Goal: Book appointment/travel/reservation

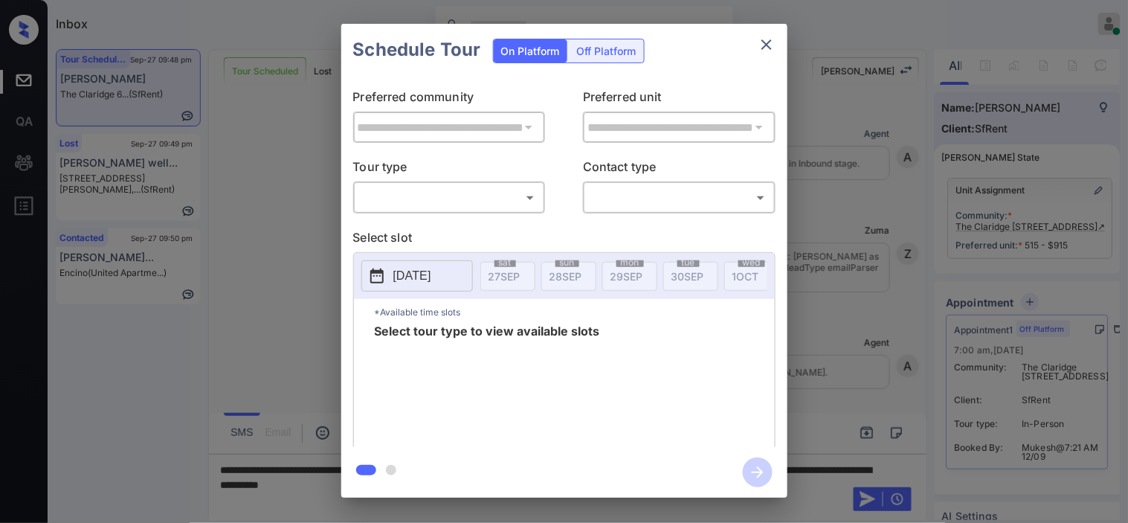
scroll to position [6082, 0]
click at [595, 56] on div "Off Platform" at bounding box center [607, 50] width 74 height 23
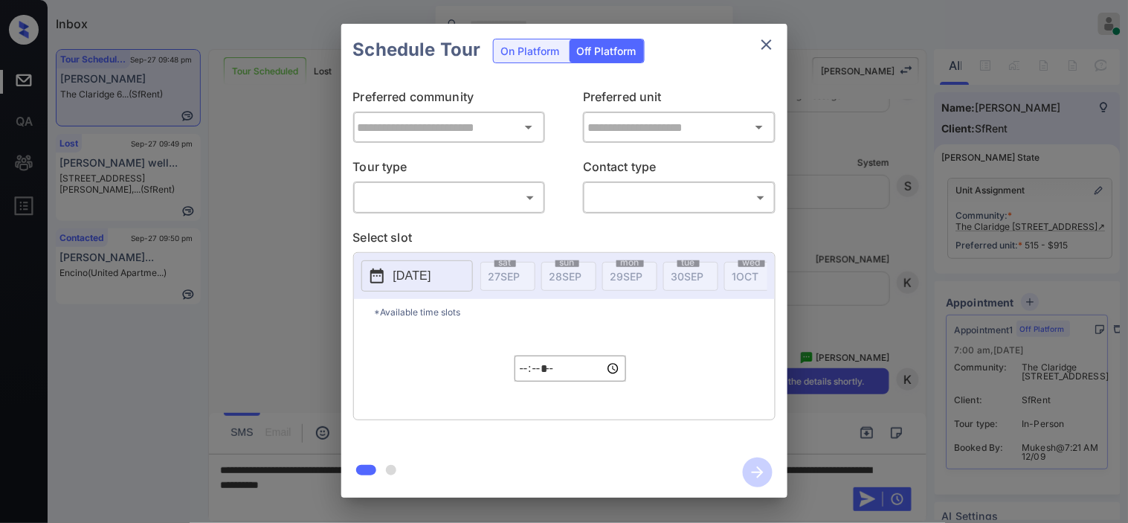
type input "**********"
click at [500, 192] on body "Inbox Kristine Capara Online Set yourself offline Set yourself on break Profile…" at bounding box center [564, 261] width 1128 height 523
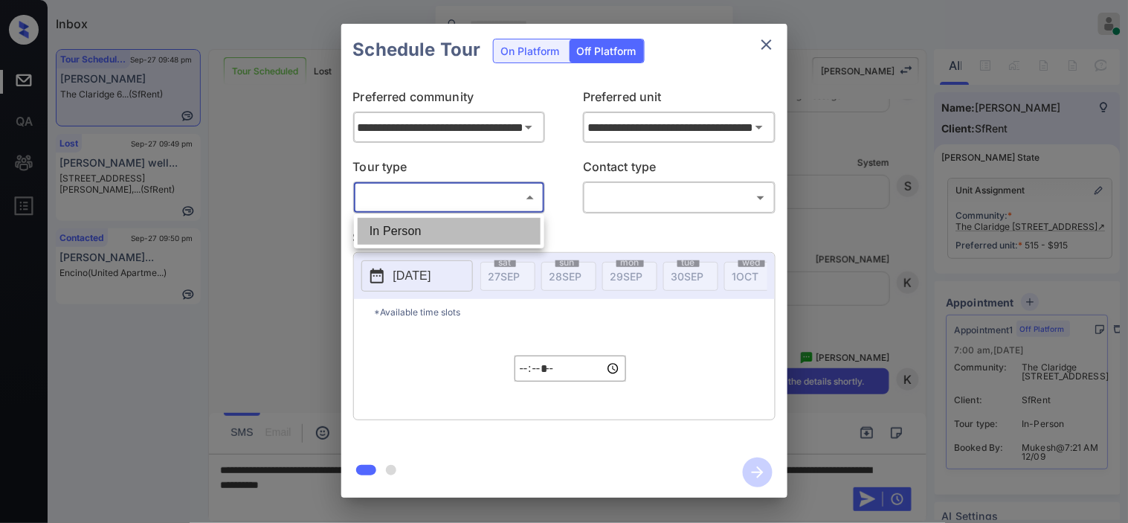
click at [487, 219] on li "In Person" at bounding box center [449, 231] width 183 height 27
type input "********"
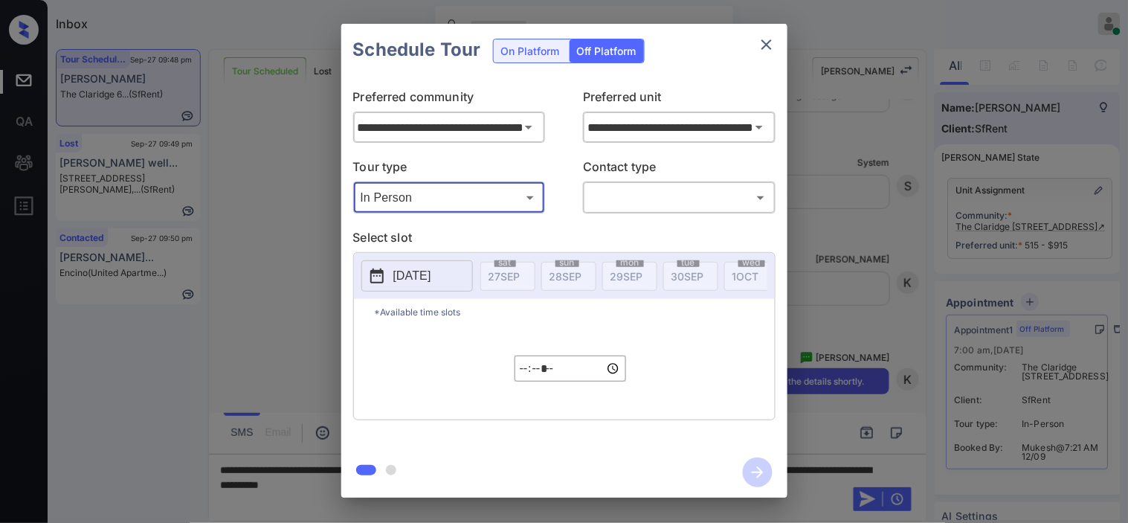
click at [606, 187] on body "Inbox Kristine Capara Online Set yourself offline Set yourself on break Profile…" at bounding box center [564, 261] width 1128 height 523
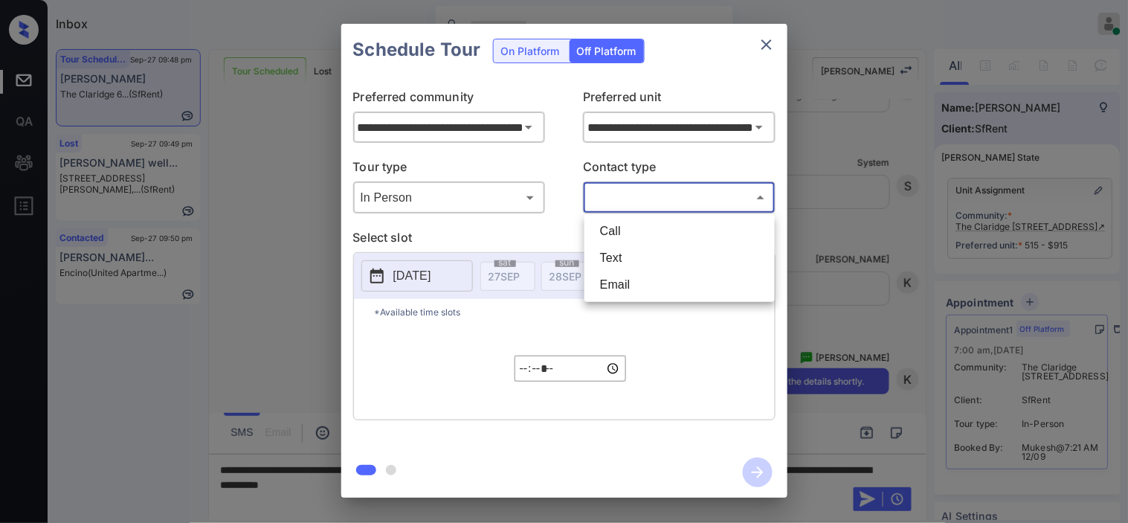
click at [612, 256] on li "Text" at bounding box center [679, 258] width 183 height 27
type input "****"
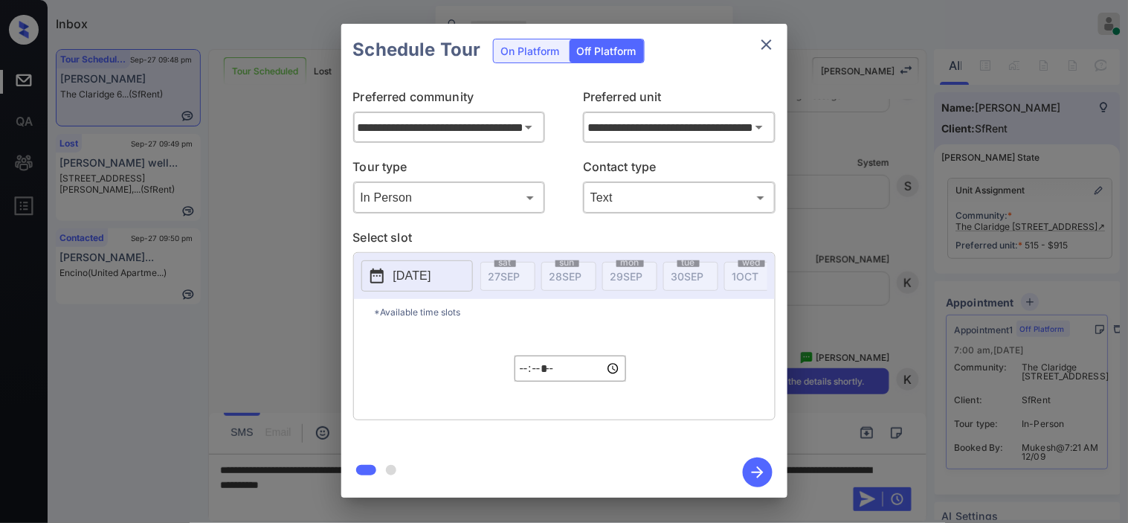
click at [368, 272] on icon at bounding box center [377, 276] width 18 height 18
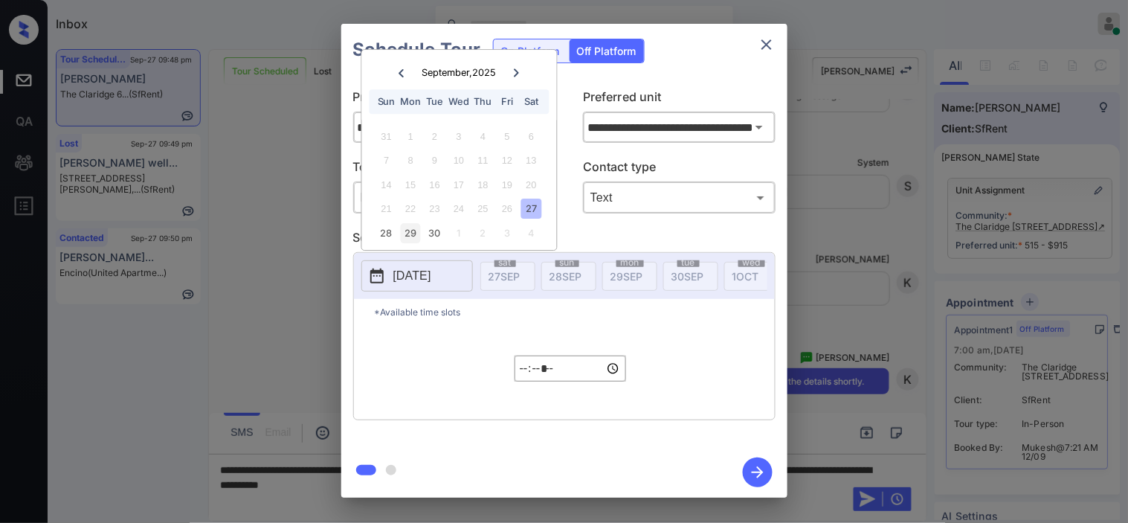
click at [405, 239] on div "29" at bounding box center [411, 233] width 20 height 20
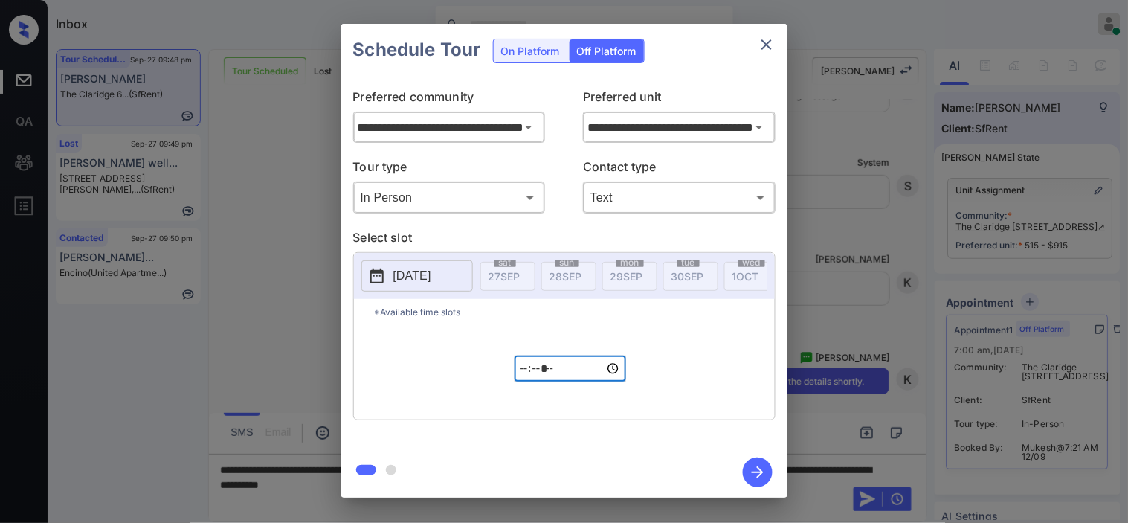
click at [515, 375] on input "*****" at bounding box center [571, 369] width 112 height 26
type input "*****"
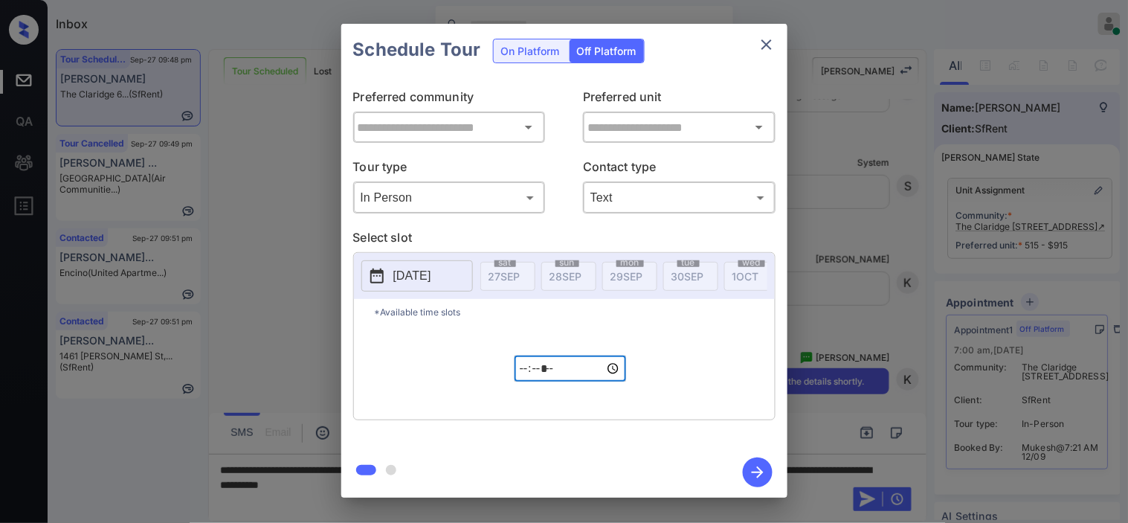
type input "**********"
click at [776, 480] on button "button" at bounding box center [758, 472] width 48 height 39
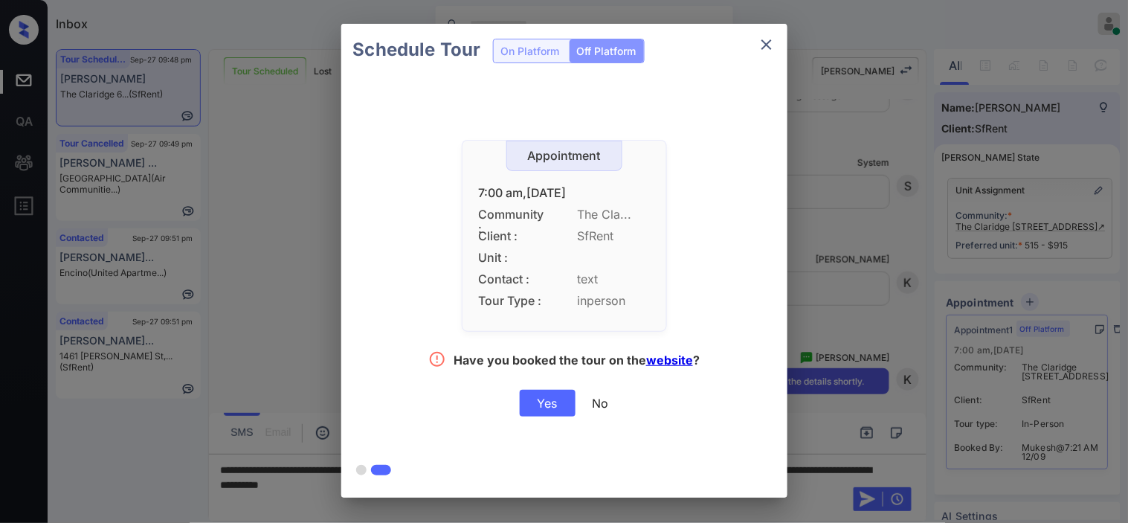
click at [545, 395] on div "Yes" at bounding box center [548, 403] width 56 height 27
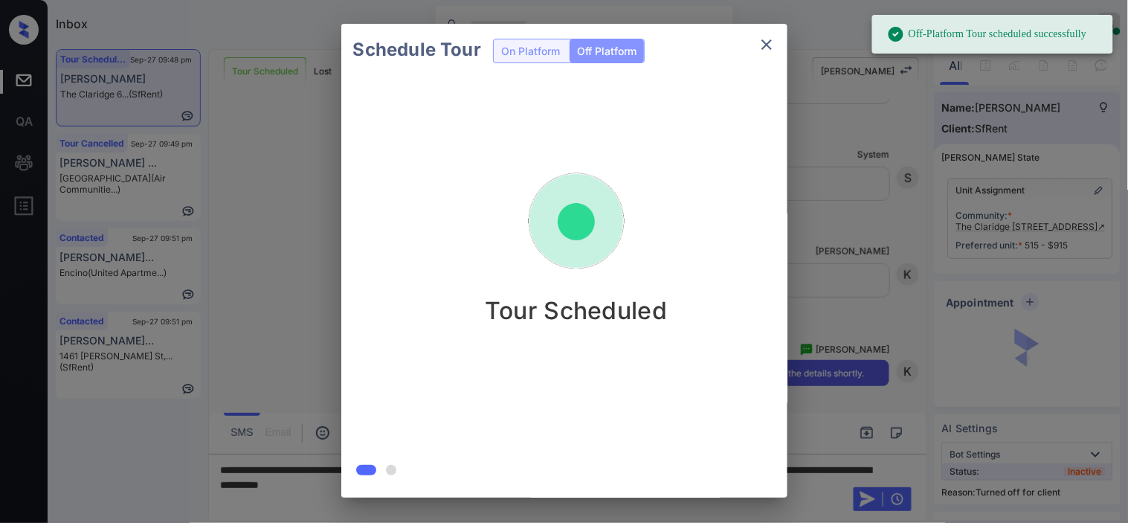
scroll to position [6177, 0]
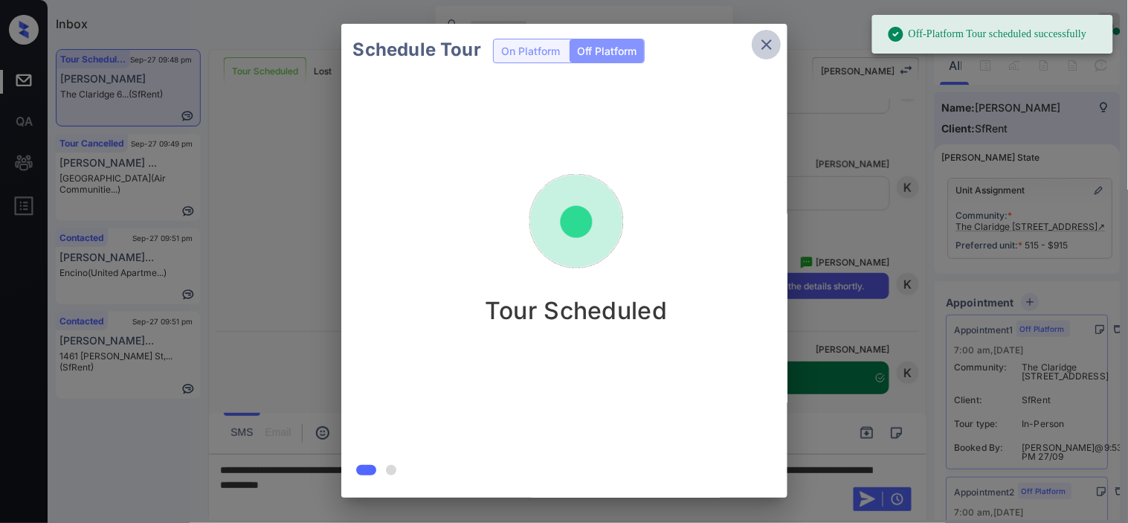
click at [771, 45] on icon "close" at bounding box center [767, 45] width 18 height 18
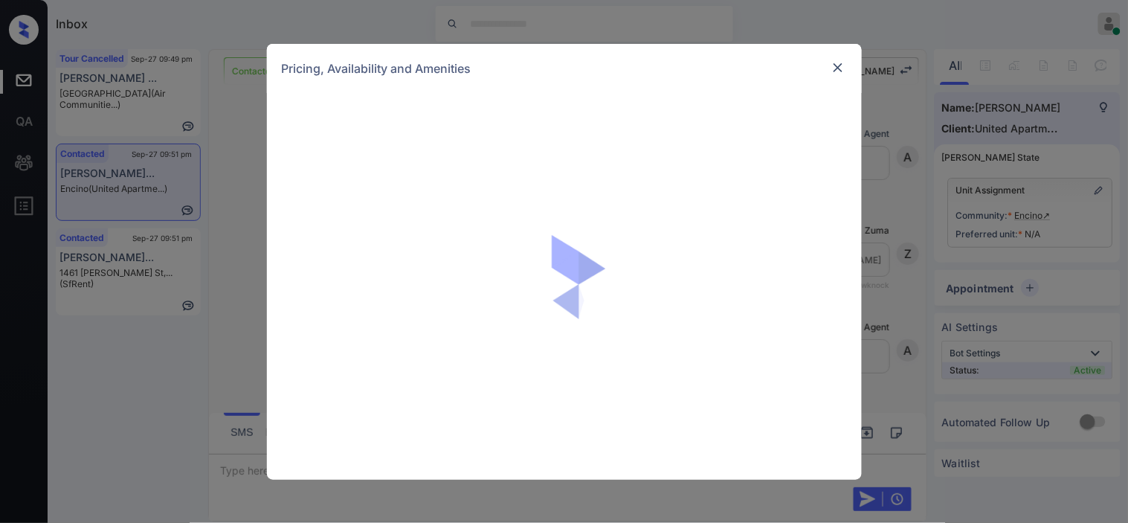
scroll to position [2560, 0]
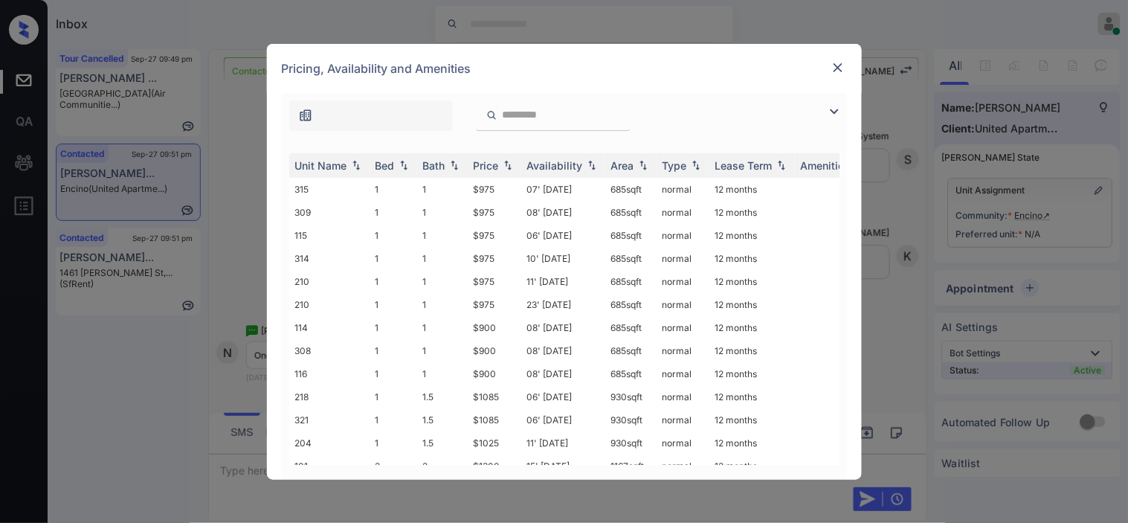
click at [836, 108] on img at bounding box center [835, 112] width 18 height 18
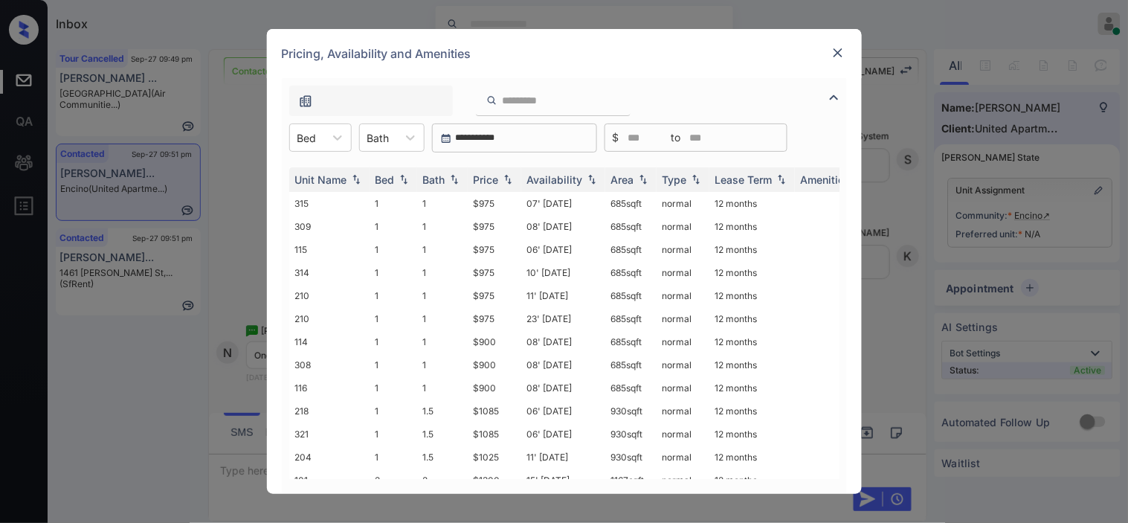
click at [314, 116] on div "**********" at bounding box center [564, 286] width 565 height 416
click at [335, 140] on icon at bounding box center [337, 137] width 15 height 15
click at [321, 168] on div "1" at bounding box center [320, 174] width 62 height 27
click at [504, 176] on img at bounding box center [508, 180] width 15 height 10
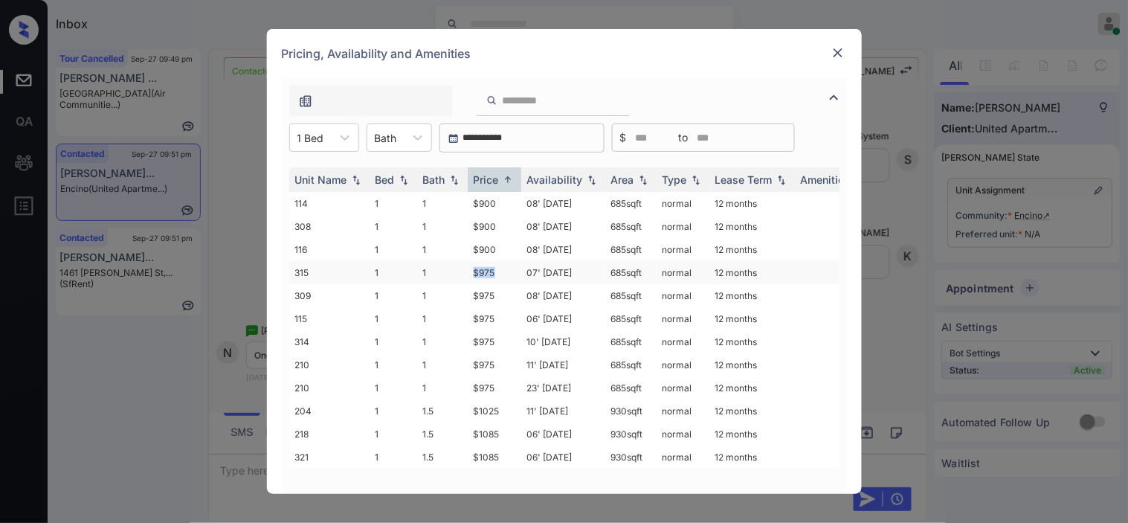
drag, startPoint x: 472, startPoint y: 273, endPoint x: 504, endPoint y: 269, distance: 31.5
click at [504, 269] on td "$975" at bounding box center [495, 272] width 54 height 23
copy td "$975"
click at [472, 277] on td "$975" at bounding box center [495, 272] width 54 height 23
drag, startPoint x: 472, startPoint y: 276, endPoint x: 767, endPoint y: 13, distance: 395.1
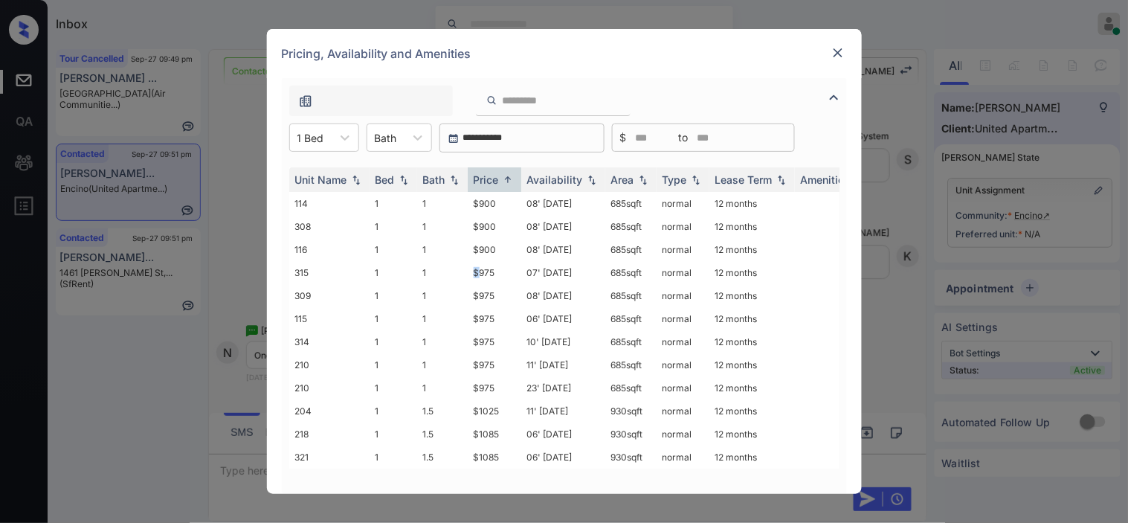
click at [477, 272] on td "$975" at bounding box center [495, 272] width 54 height 23
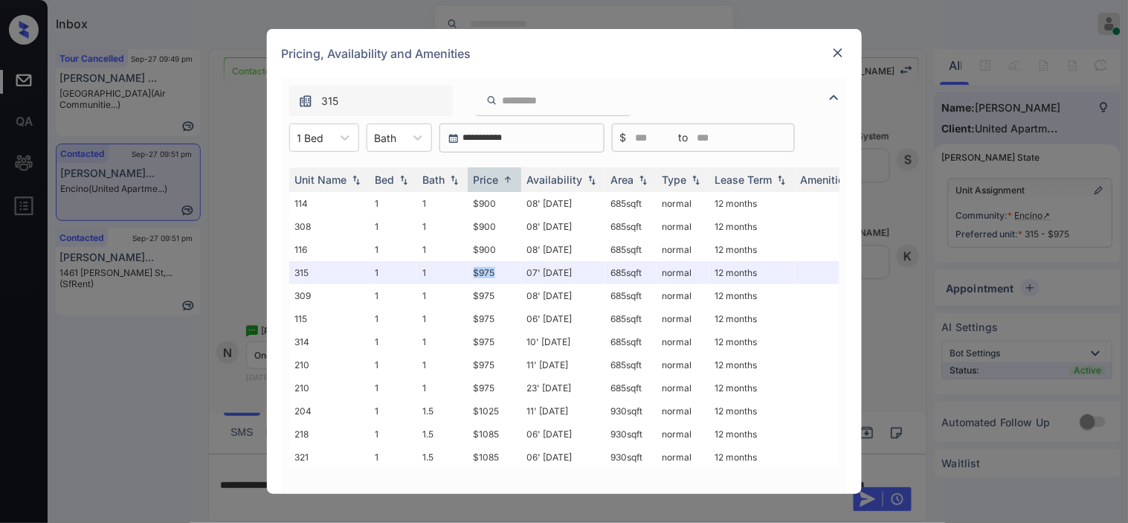
click at [838, 54] on img at bounding box center [838, 52] width 15 height 15
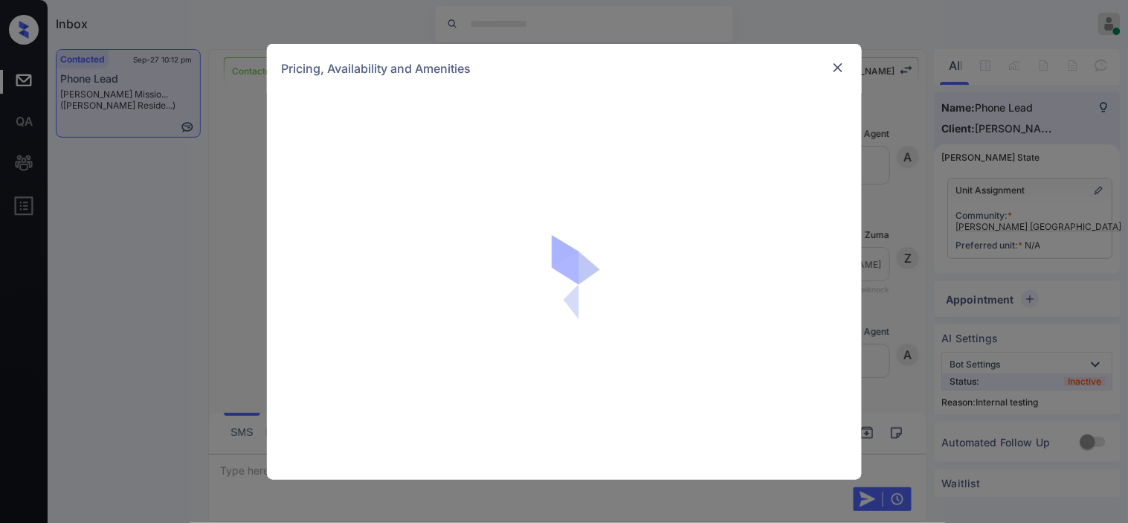
scroll to position [2850, 0]
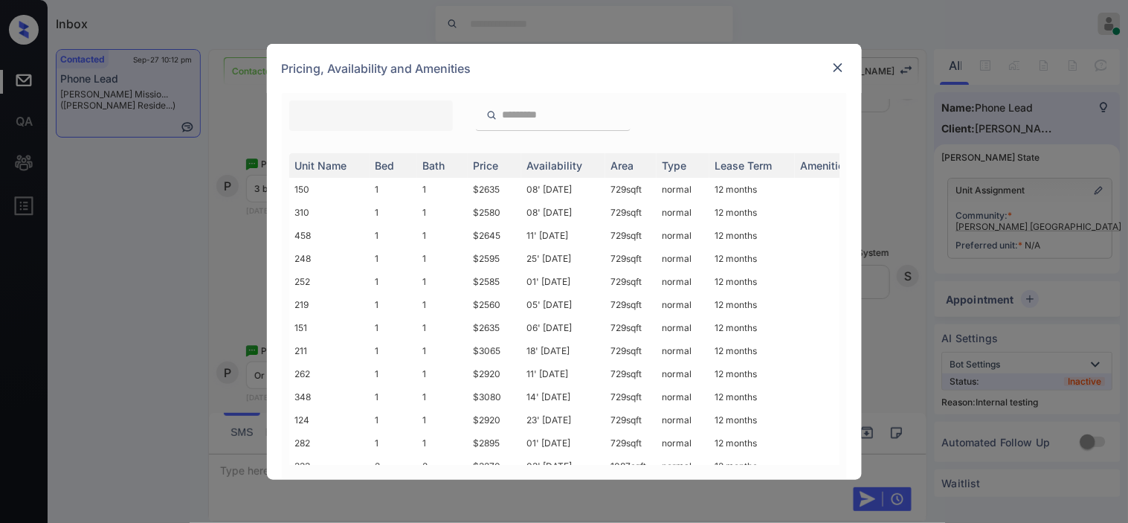
drag, startPoint x: 0, startPoint y: 0, endPoint x: 628, endPoint y: 62, distance: 630.9
click at [628, 62] on div "Pricing, Availability and Amenities" at bounding box center [564, 68] width 595 height 49
click at [838, 108] on img at bounding box center [835, 112] width 18 height 18
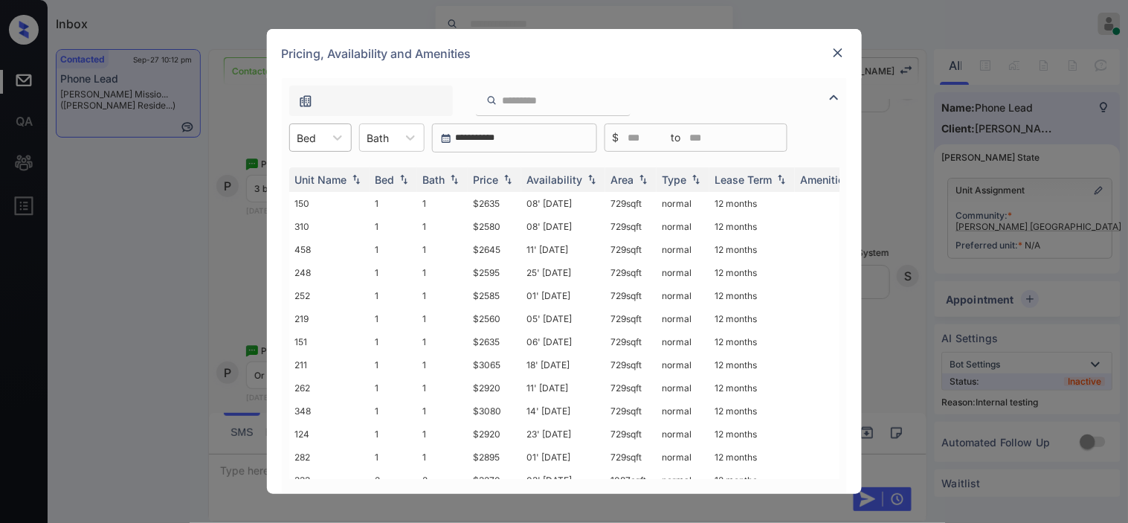
drag, startPoint x: 312, startPoint y: 128, endPoint x: 321, endPoint y: 135, distance: 11.1
click at [321, 135] on div "Bed" at bounding box center [307, 138] width 34 height 22
click at [317, 223] on div "3" at bounding box center [320, 227] width 62 height 27
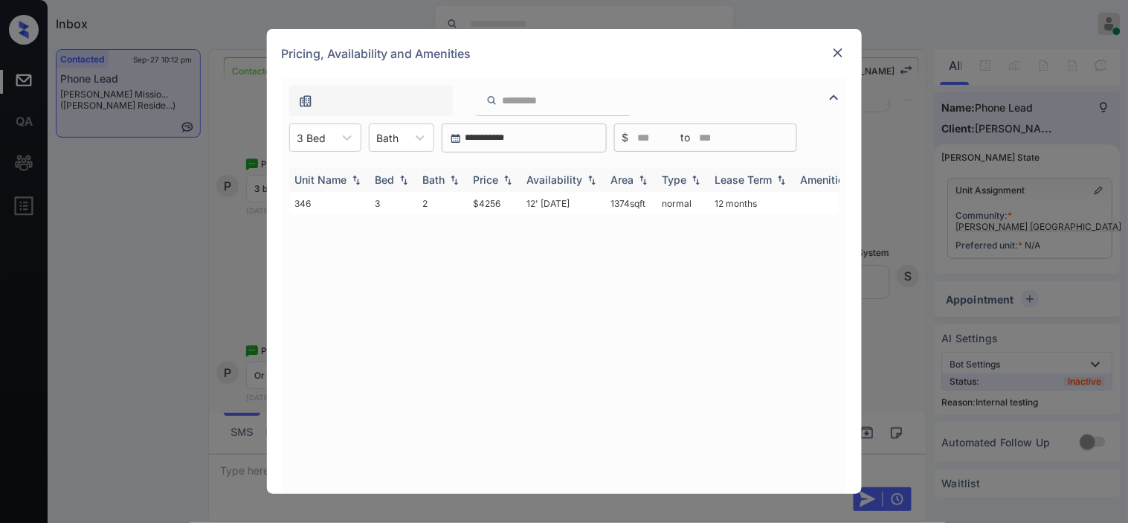
click at [507, 175] on img at bounding box center [508, 180] width 15 height 10
drag, startPoint x: 465, startPoint y: 199, endPoint x: 515, endPoint y: 205, distance: 50.3
click at [515, 205] on tr "346 3 2 $4256 12' [DATE] sqft normal 12 months" at bounding box center [677, 203] width 777 height 23
copy tr "$4256"
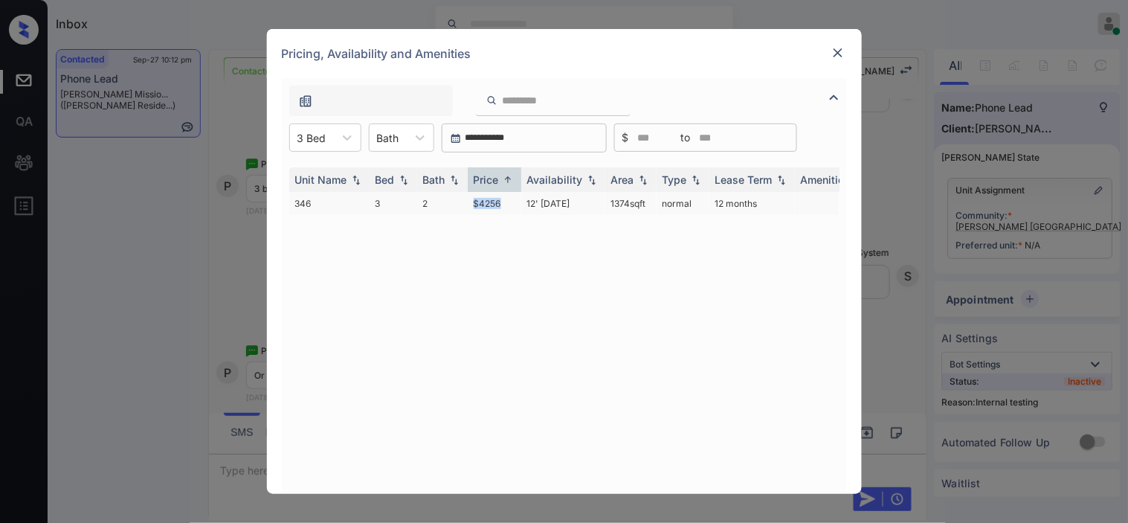
click at [503, 203] on td "$4256" at bounding box center [495, 203] width 54 height 23
drag, startPoint x: 503, startPoint y: 203, endPoint x: 663, endPoint y: 17, distance: 245.3
click at [503, 199] on td "$4256" at bounding box center [495, 203] width 54 height 23
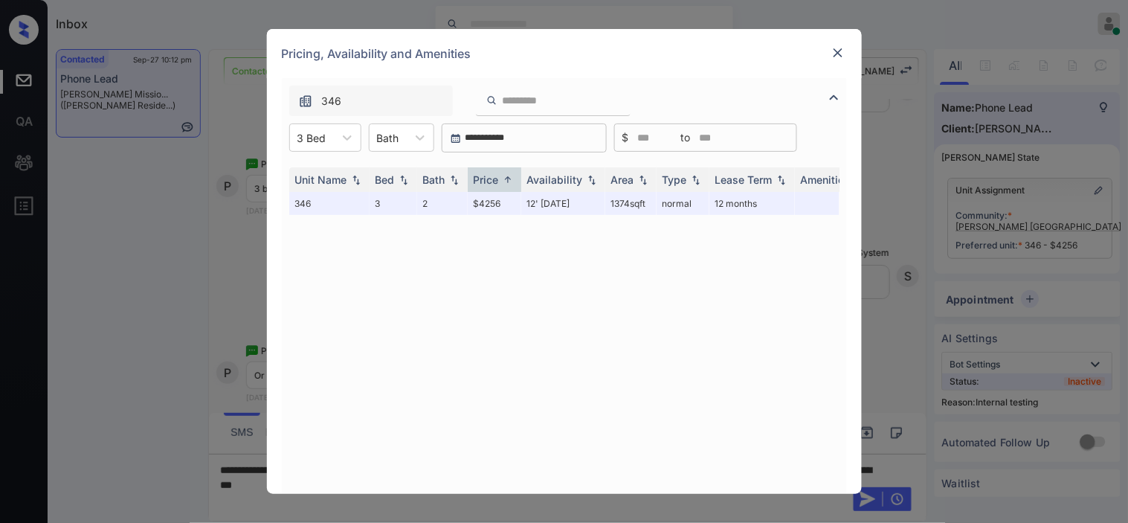
click at [836, 54] on img at bounding box center [838, 52] width 15 height 15
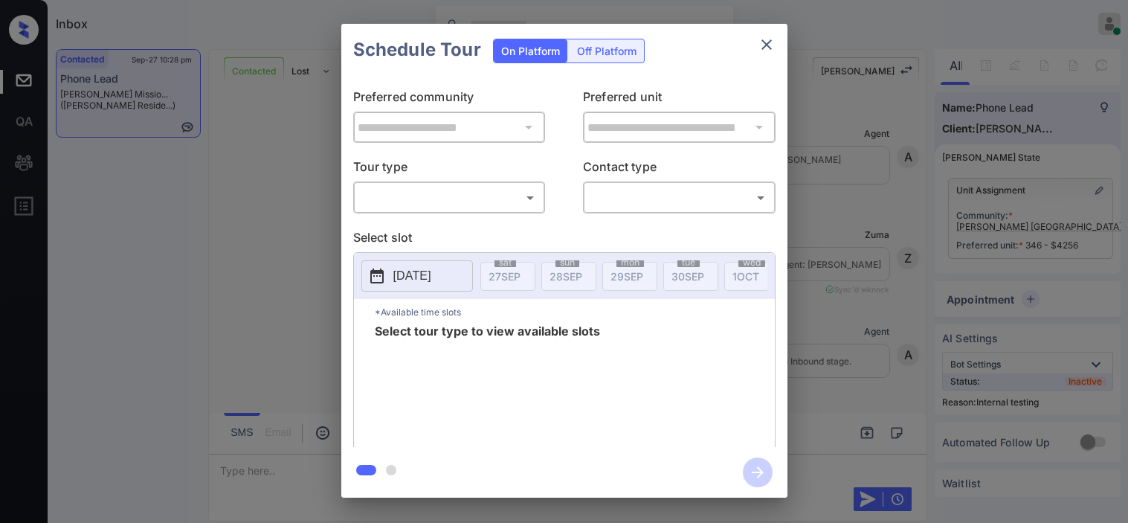
click at [448, 198] on body "Inbox Kristine Capara Online Set yourself offline Set yourself on break Profile…" at bounding box center [564, 261] width 1128 height 523
type input "********"
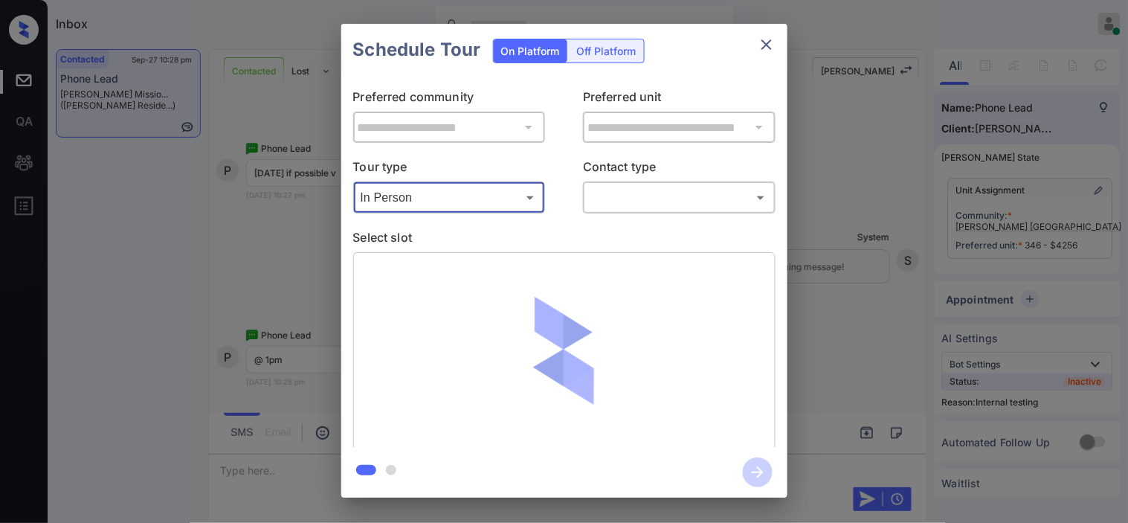
click at [615, 189] on body "Inbox Kristine Capara Online Set yourself offline Set yourself on break Profile…" at bounding box center [564, 261] width 1128 height 523
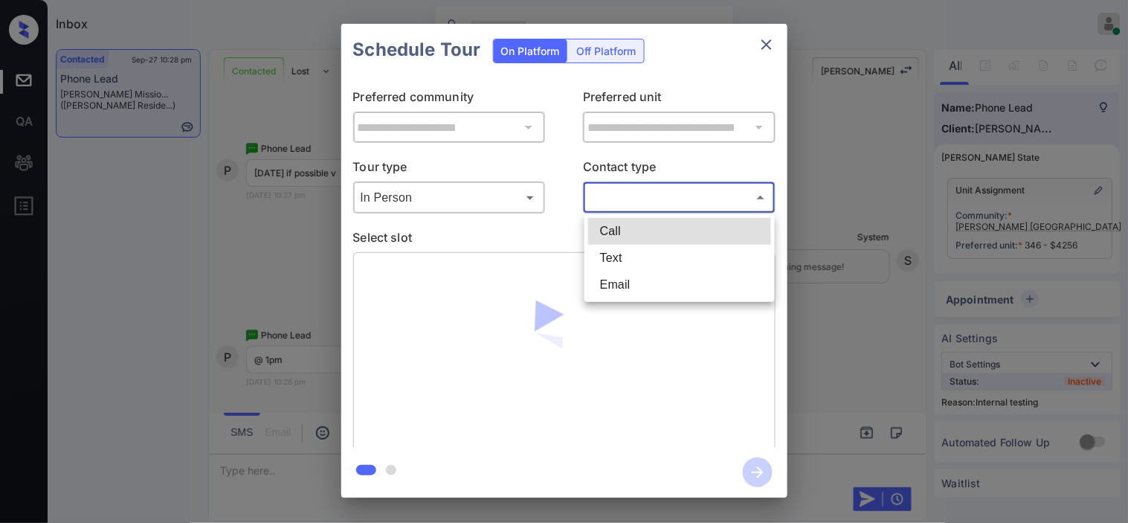
click at [630, 254] on li "Text" at bounding box center [679, 258] width 183 height 27
type input "****"
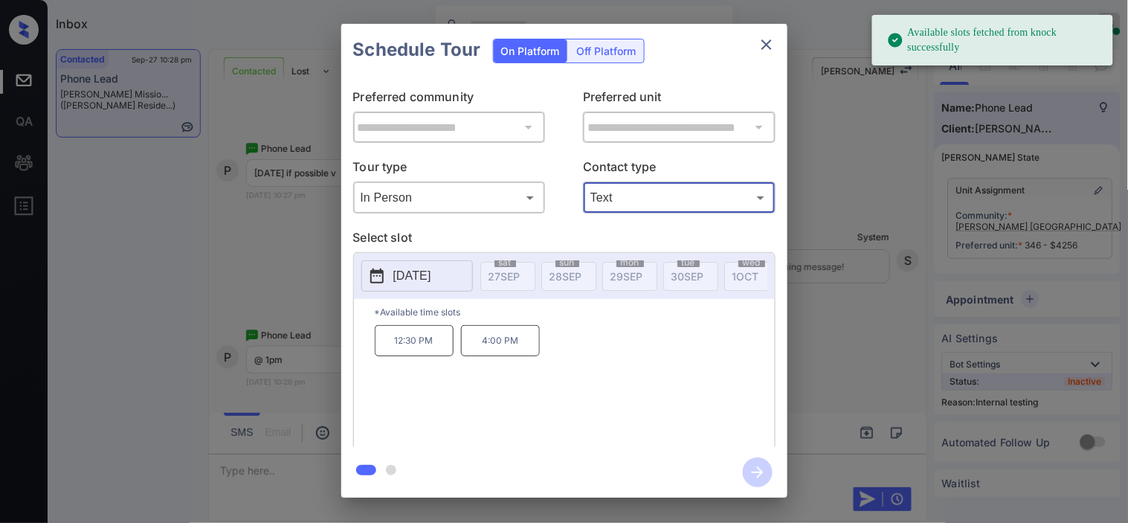
click at [378, 275] on icon at bounding box center [377, 276] width 18 height 18
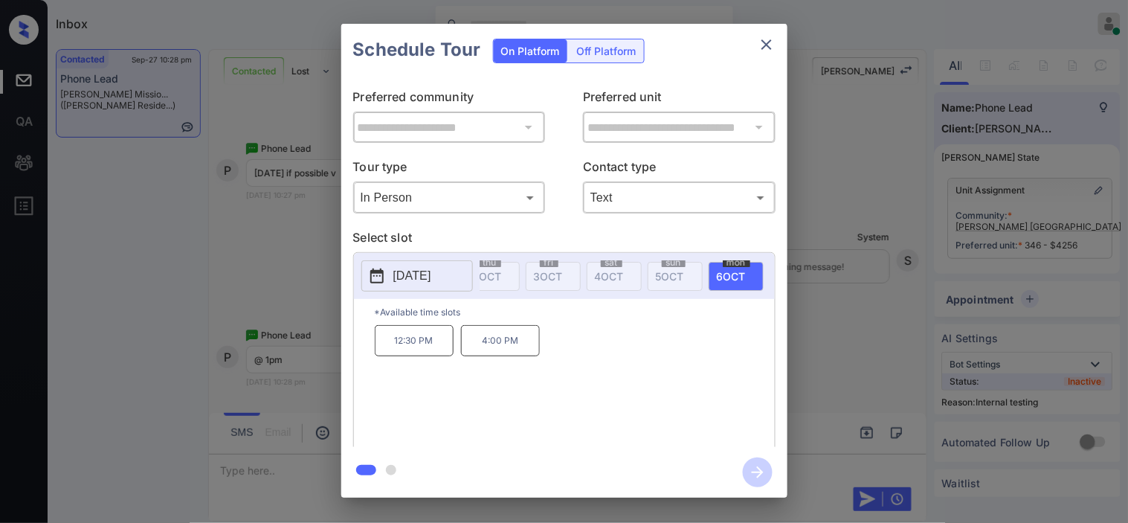
scroll to position [0, 345]
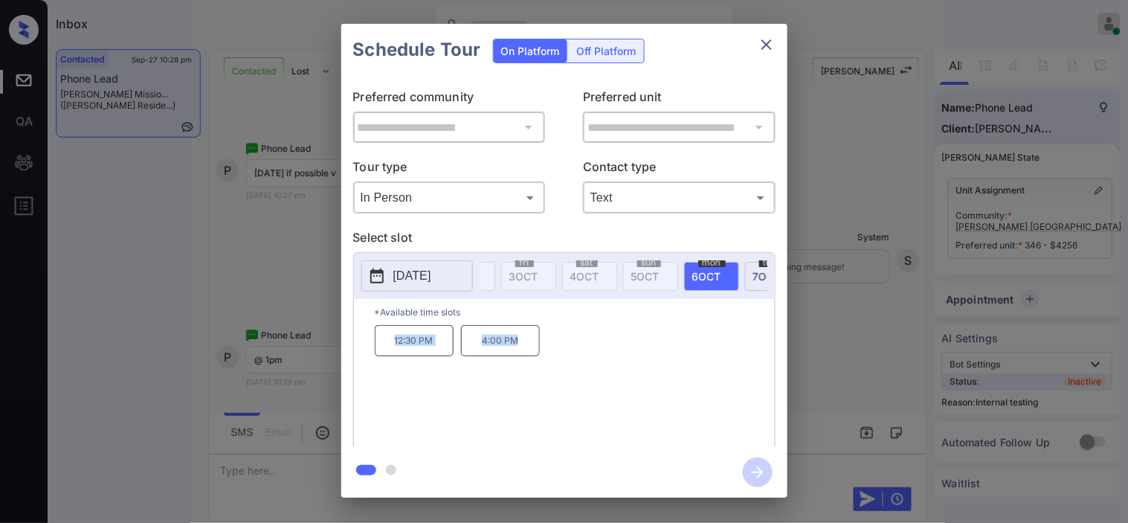
drag, startPoint x: 507, startPoint y: 352, endPoint x: 534, endPoint y: 351, distance: 27.5
click at [534, 351] on div "12:30 PM 4:00 PM" at bounding box center [575, 384] width 400 height 119
copy div "12:30 PM 4:00 PM"
click at [296, 370] on div "**********" at bounding box center [564, 260] width 1128 height 521
